Goal: Use online tool/utility: Use online tool/utility

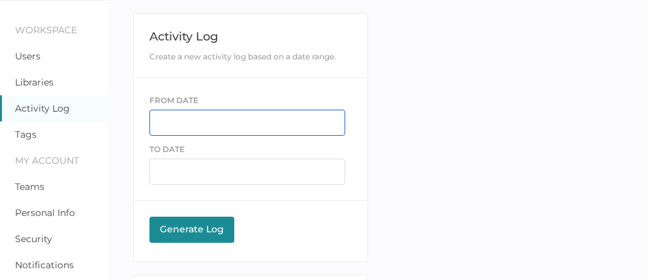
click at [180, 118] on input "text" at bounding box center [247, 123] width 196 height 26
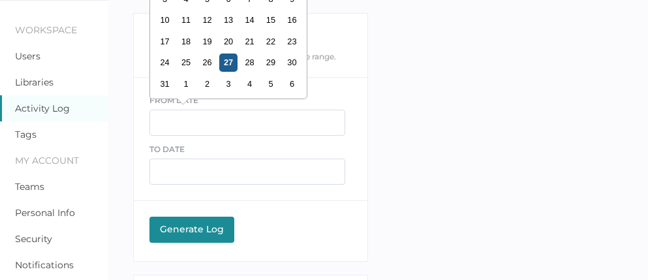
click at [228, 66] on div "27" at bounding box center [228, 63] width 18 height 18
type input "08/27/2025"
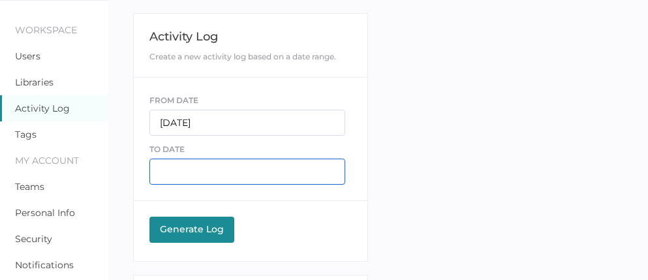
click at [174, 163] on input "text" at bounding box center [247, 172] width 196 height 26
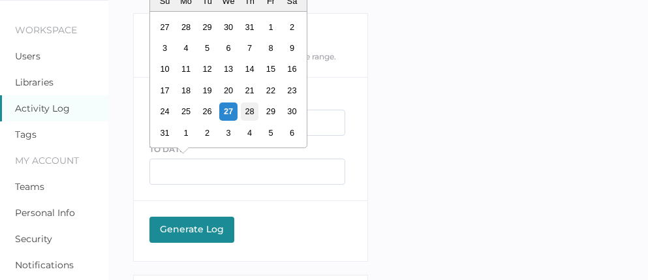
click at [250, 119] on div "28" at bounding box center [249, 111] width 18 height 18
type input "08/28/2025"
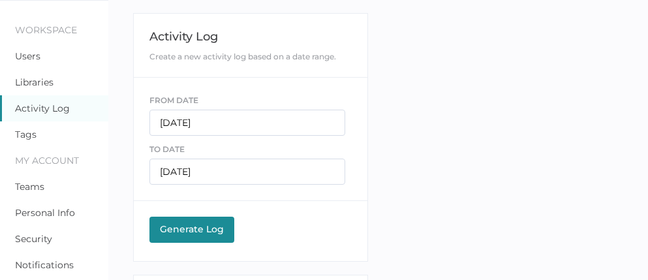
click at [195, 226] on div "Generate Log" at bounding box center [192, 229] width 72 height 12
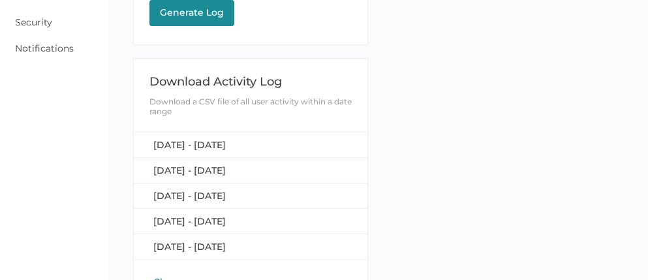
scroll to position [266, 0]
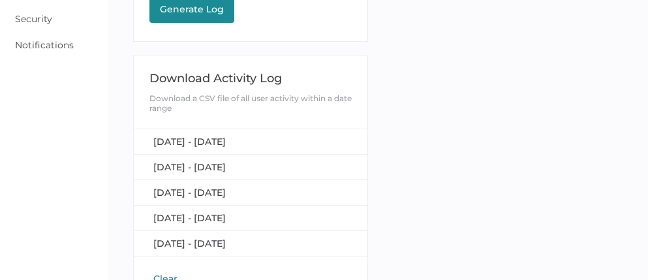
click at [193, 19] on button "Generate Log Processing" at bounding box center [191, 10] width 85 height 26
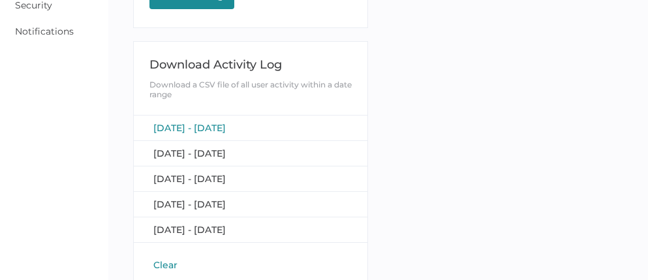
scroll to position [277, 0]
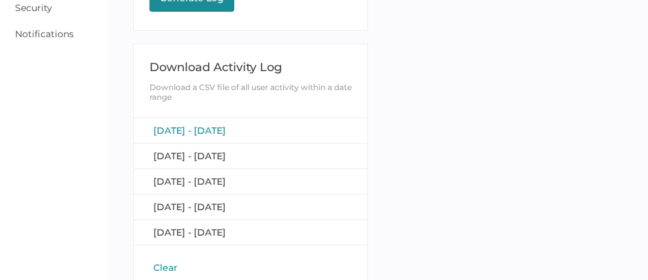
click at [201, 136] on div "August 27, 2025 - August 28, 2025 August 27, 2025 - August 28, 2025 August 24, …" at bounding box center [251, 182] width 234 height 114
click at [201, 131] on span "August 27, 2025 - August 28, 2025" at bounding box center [189, 131] width 72 height 12
